Goal: Transaction & Acquisition: Purchase product/service

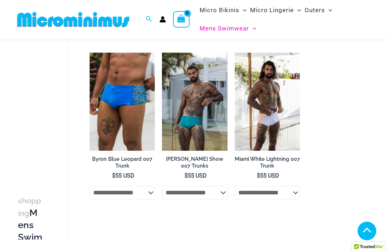
scroll to position [384, 0]
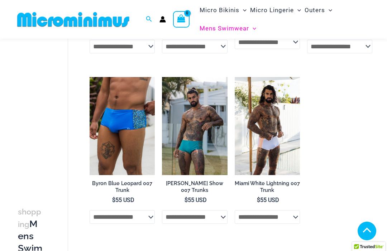
scroll to position [360, 0]
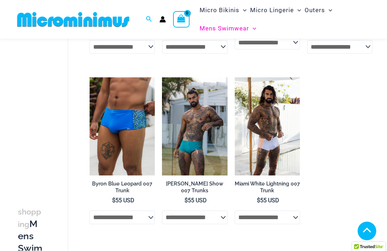
click at [235, 77] on img at bounding box center [235, 77] width 0 height 0
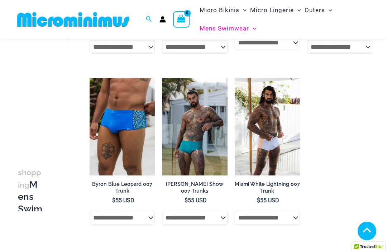
click at [162, 78] on img at bounding box center [162, 78] width 0 height 0
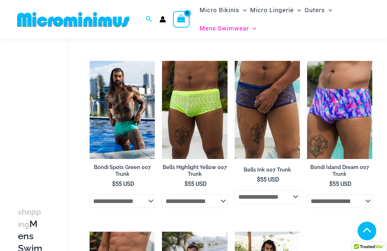
scroll to position [205, 0]
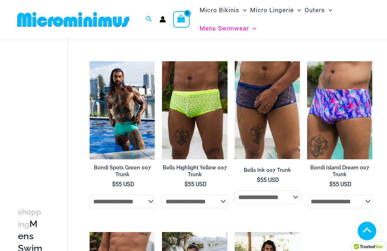
click at [162, 61] on img at bounding box center [162, 61] width 0 height 0
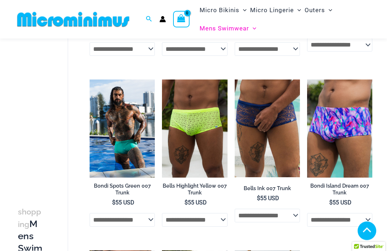
scroll to position [186, 0]
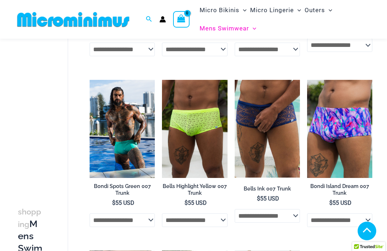
click at [235, 80] on img at bounding box center [235, 80] width 0 height 0
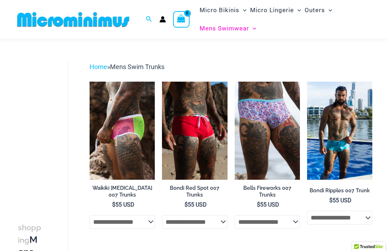
scroll to position [13, 0]
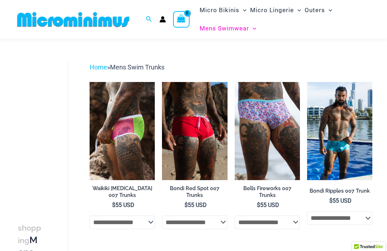
click at [162, 82] on img at bounding box center [162, 82] width 0 height 0
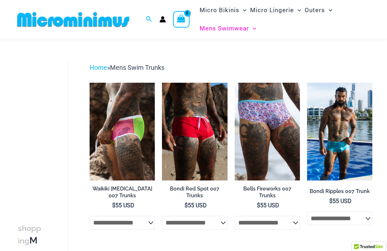
click at [235, 83] on img at bounding box center [235, 83] width 0 height 0
click at [307, 83] on img at bounding box center [307, 83] width 0 height 0
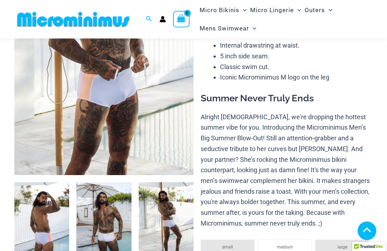
scroll to position [151, 0]
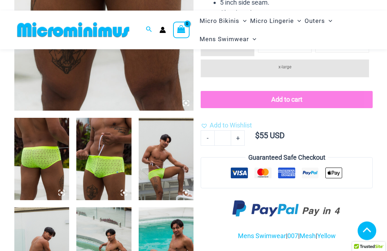
scroll to position [218, 0]
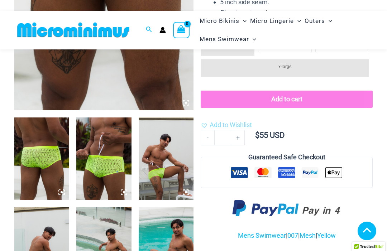
click at [178, 162] on img at bounding box center [166, 159] width 55 height 82
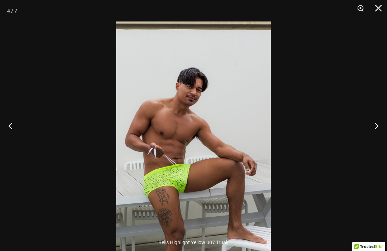
click at [371, 138] on button "Next" at bounding box center [373, 126] width 27 height 36
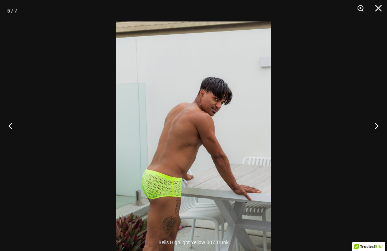
click at [365, 141] on button "Next" at bounding box center [373, 126] width 27 height 36
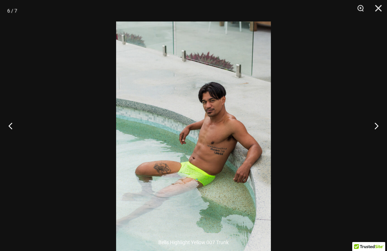
click at [373, 139] on button "Next" at bounding box center [373, 126] width 27 height 36
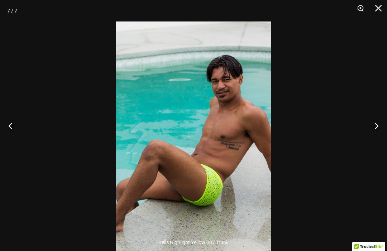
click at [370, 142] on button "Next" at bounding box center [373, 126] width 27 height 36
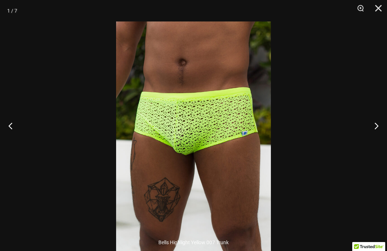
click at [365, 13] on button "Zoom" at bounding box center [358, 11] width 18 height 22
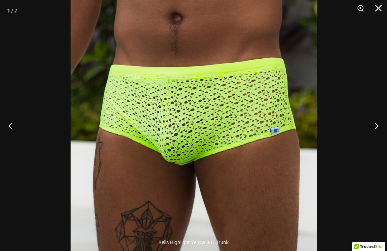
click at [381, 11] on button "Close" at bounding box center [376, 11] width 18 height 22
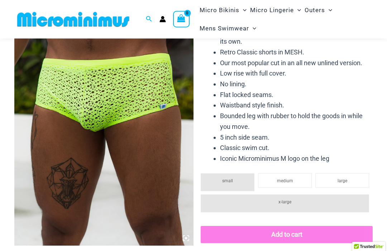
scroll to position [79, 0]
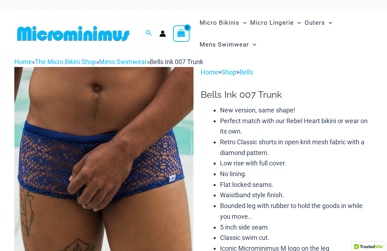
click at [159, 174] on img at bounding box center [103, 201] width 179 height 269
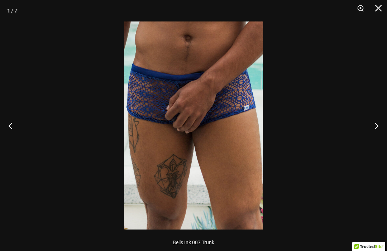
click at [163, 177] on img at bounding box center [193, 126] width 139 height 208
click at [187, 160] on img at bounding box center [193, 126] width 139 height 208
click at [384, 123] on button "Next" at bounding box center [373, 126] width 27 height 36
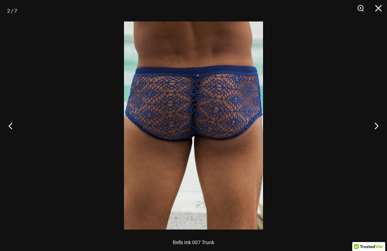
click at [377, 119] on button "Next" at bounding box center [373, 126] width 27 height 36
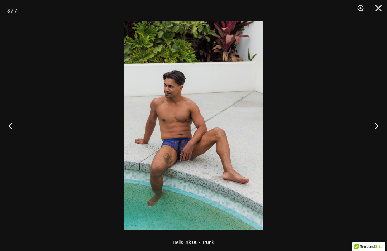
click at [380, 121] on button "Next" at bounding box center [373, 126] width 27 height 36
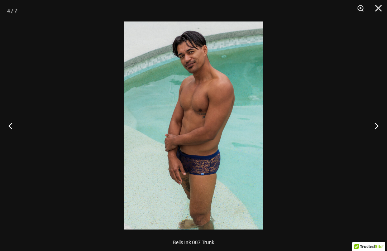
click at [377, 122] on button "Next" at bounding box center [373, 126] width 27 height 36
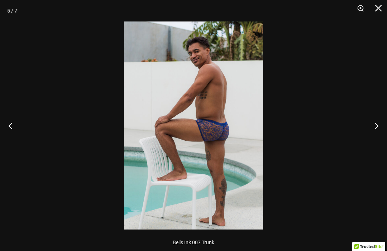
click at [376, 122] on button "Next" at bounding box center [373, 126] width 27 height 36
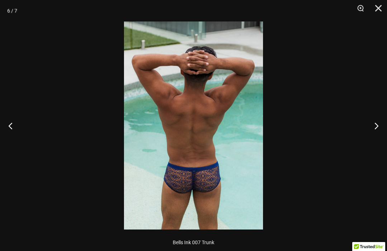
click at [375, 119] on button "Next" at bounding box center [373, 126] width 27 height 36
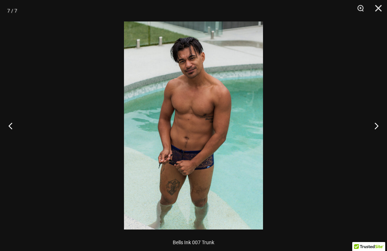
click at [375, 119] on button "Next" at bounding box center [373, 126] width 27 height 36
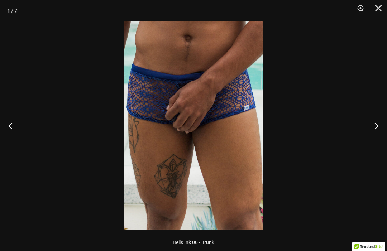
click at [383, 9] on button "Close" at bounding box center [376, 11] width 18 height 22
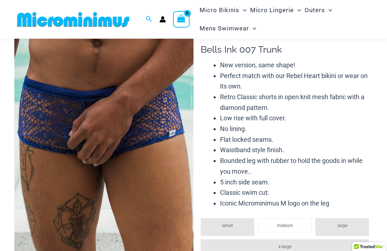
scroll to position [38, 0]
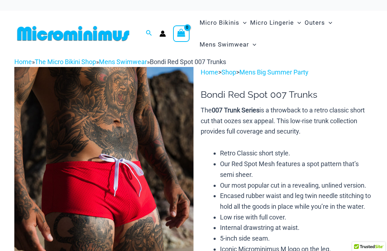
click at [247, 166] on li "Our Red Spot Mesh features a spot pattern that’s semi sheer." at bounding box center [296, 169] width 153 height 21
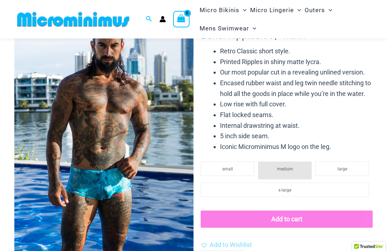
scroll to position [52, 0]
click at [156, 205] on img at bounding box center [103, 142] width 179 height 269
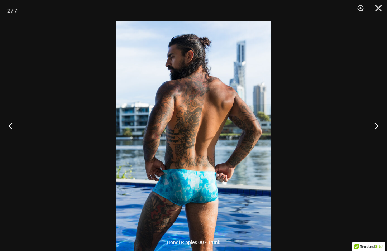
click at [376, 8] on button "Close" at bounding box center [376, 11] width 18 height 22
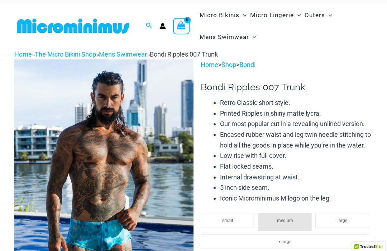
scroll to position [0, 0]
